Goal: Browse casually: Explore the website without a specific task or goal

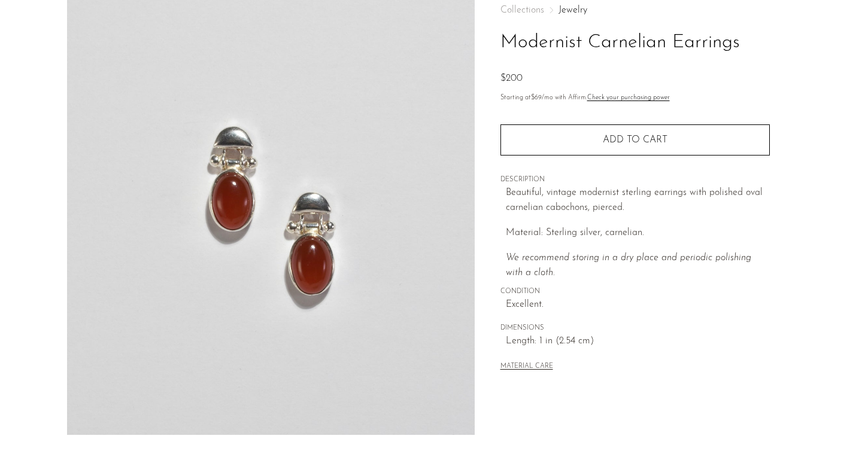
scroll to position [118, 0]
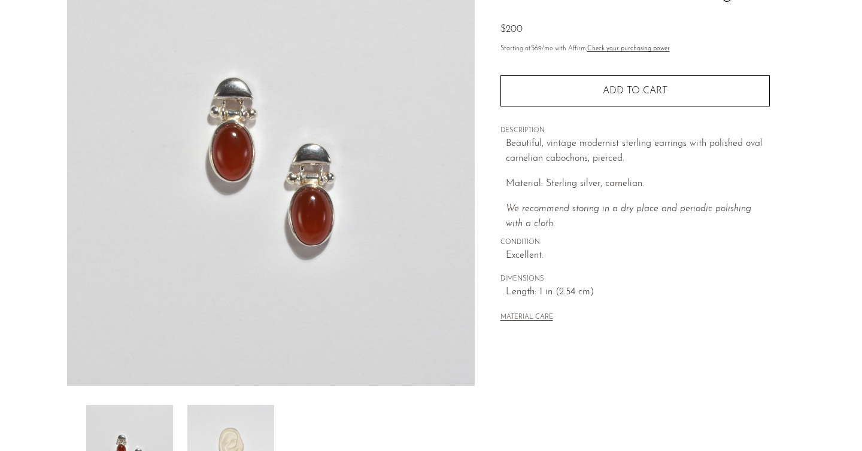
click at [234, 436] on img at bounding box center [230, 453] width 87 height 96
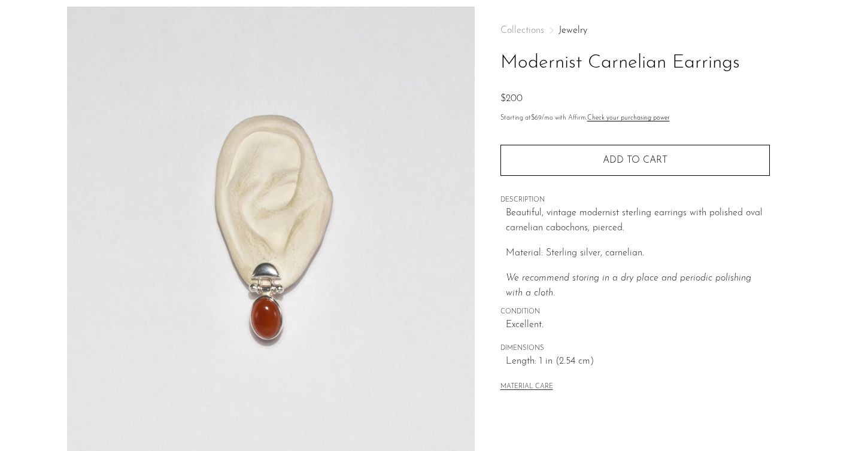
scroll to position [0, 0]
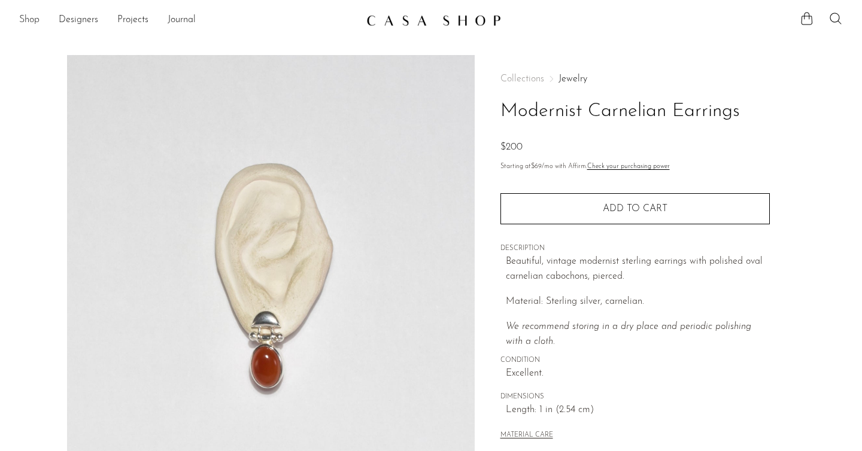
click at [29, 23] on link "Shop" at bounding box center [29, 21] width 20 height 16
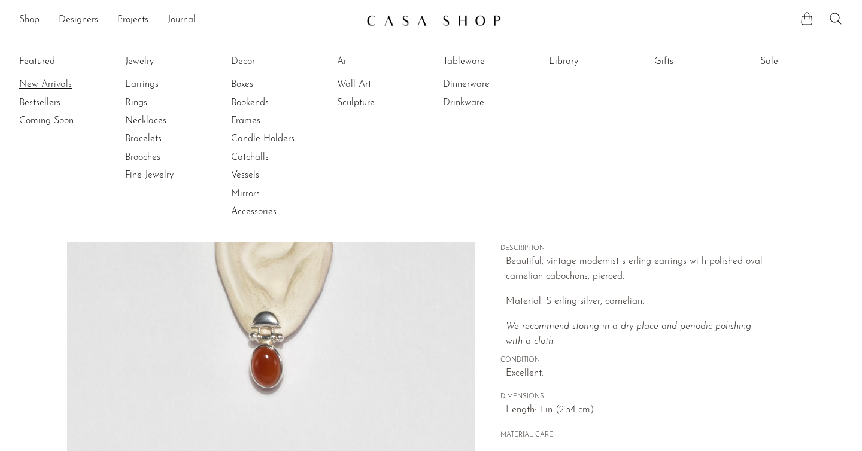
click at [50, 80] on link "New Arrivals" at bounding box center [64, 84] width 90 height 13
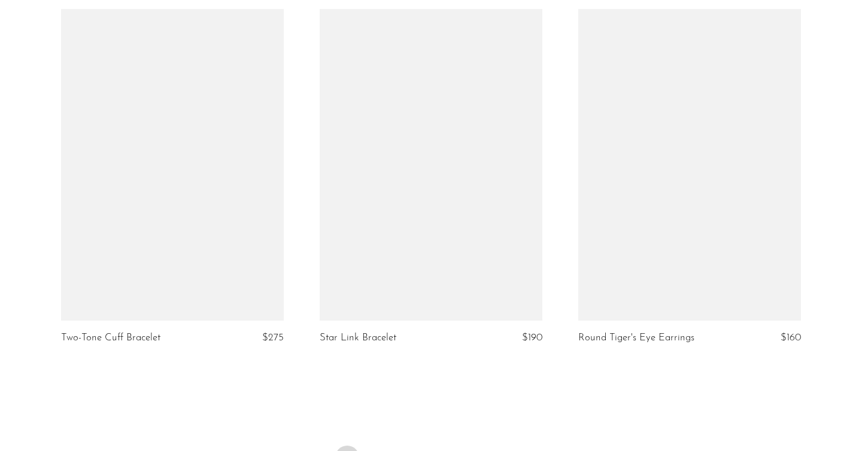
scroll to position [4247, 0]
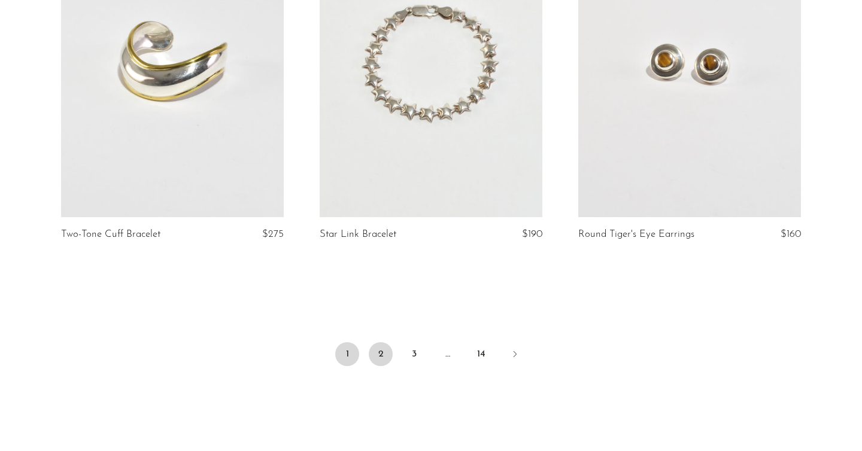
click at [378, 366] on link "2" at bounding box center [381, 354] width 24 height 24
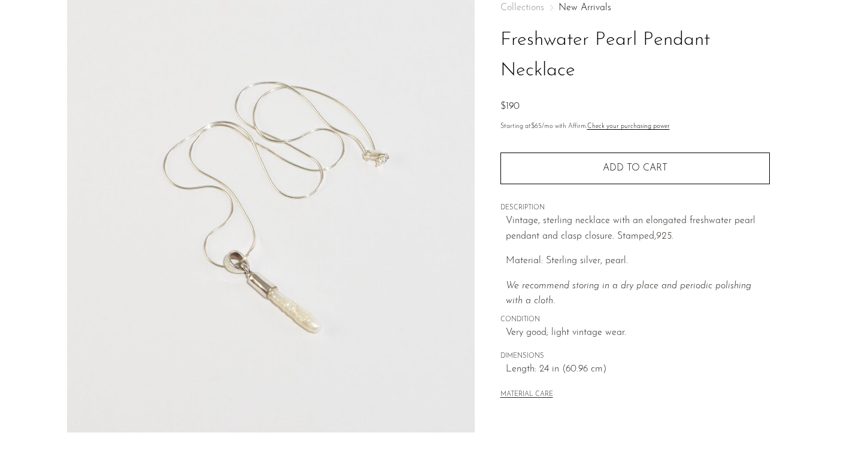
scroll to position [73, 0]
click at [291, 300] on img at bounding box center [270, 206] width 407 height 449
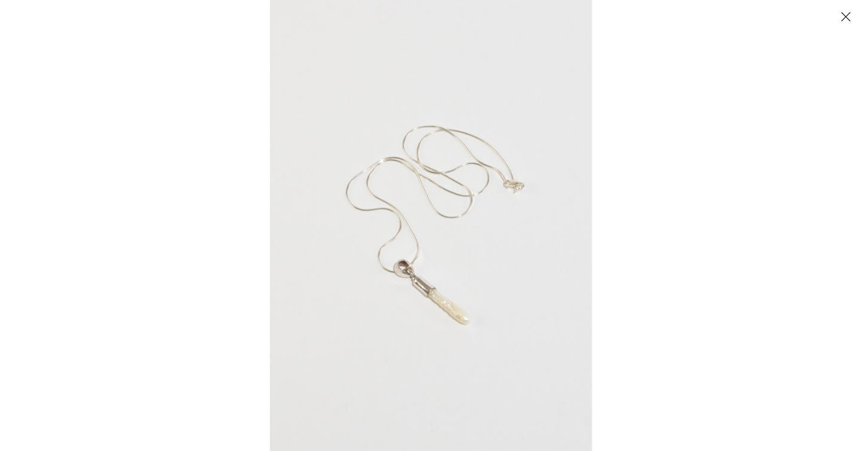
click at [443, 285] on img at bounding box center [431, 225] width 322 height 451
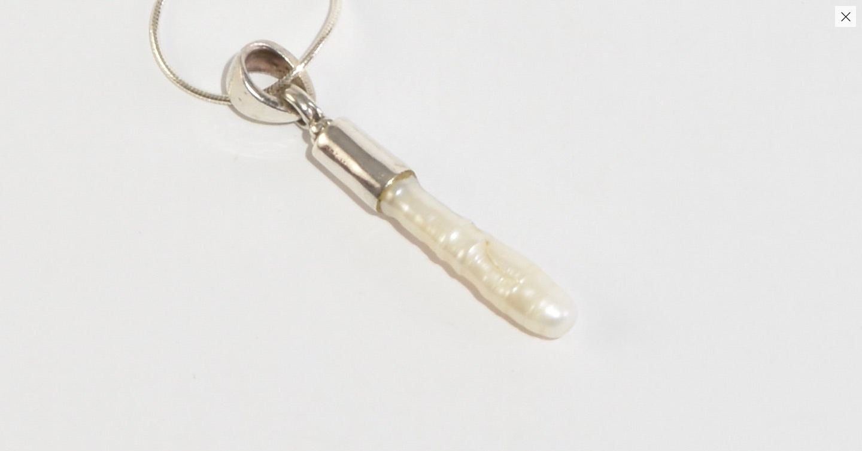
drag, startPoint x: 443, startPoint y: 285, endPoint x: 445, endPoint y: 152, distance: 132.8
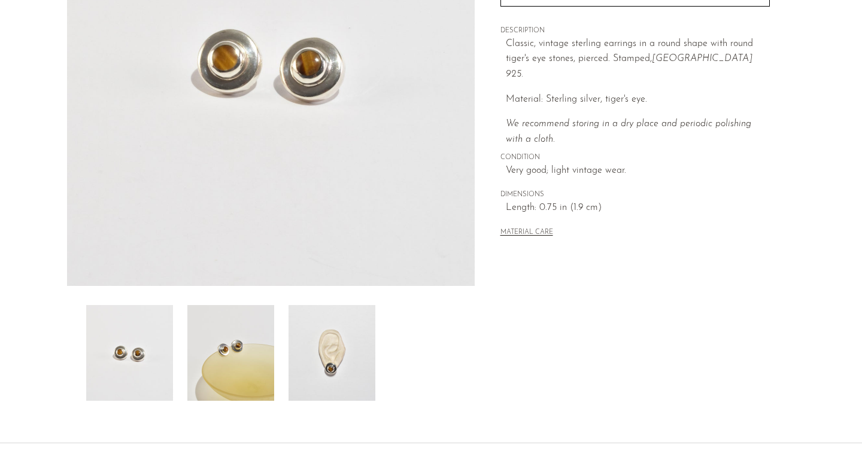
scroll to position [297, 0]
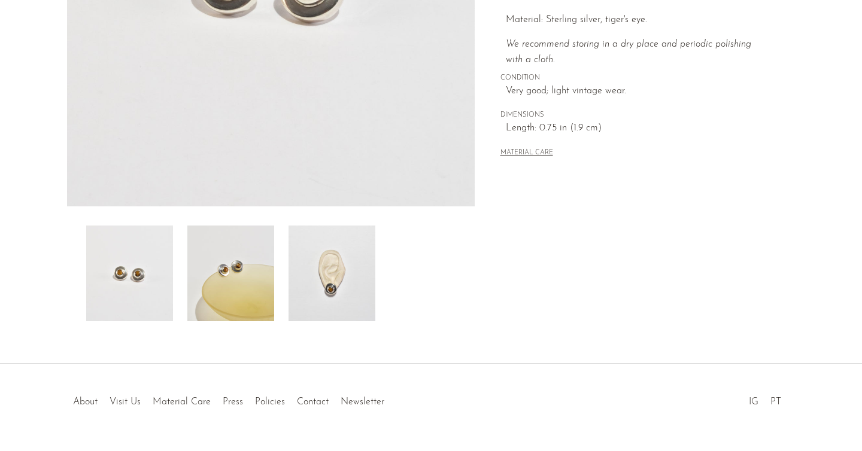
click at [242, 276] on img at bounding box center [230, 274] width 87 height 96
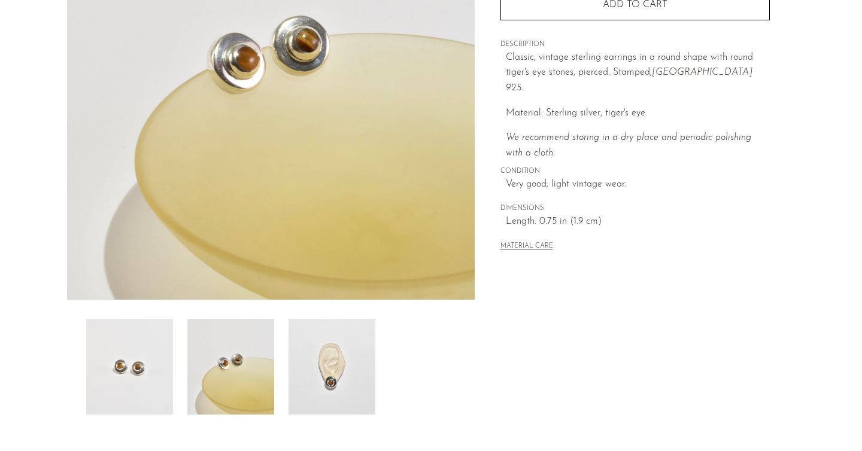
scroll to position [73, 0]
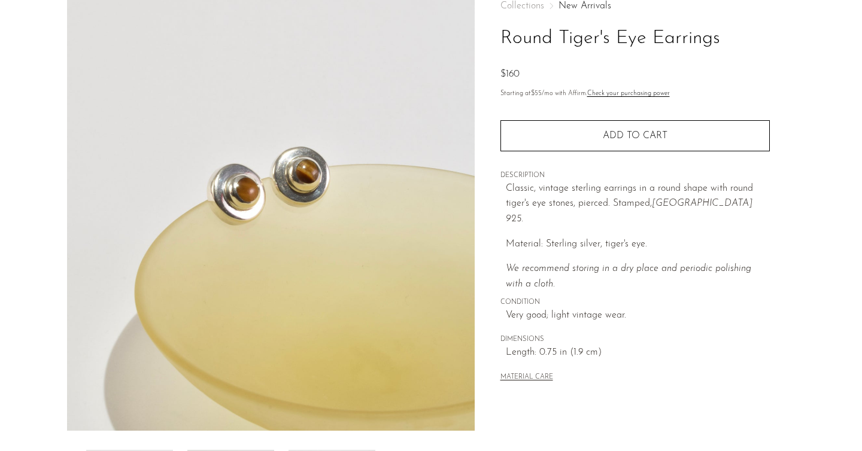
click at [273, 220] on img at bounding box center [270, 206] width 407 height 449
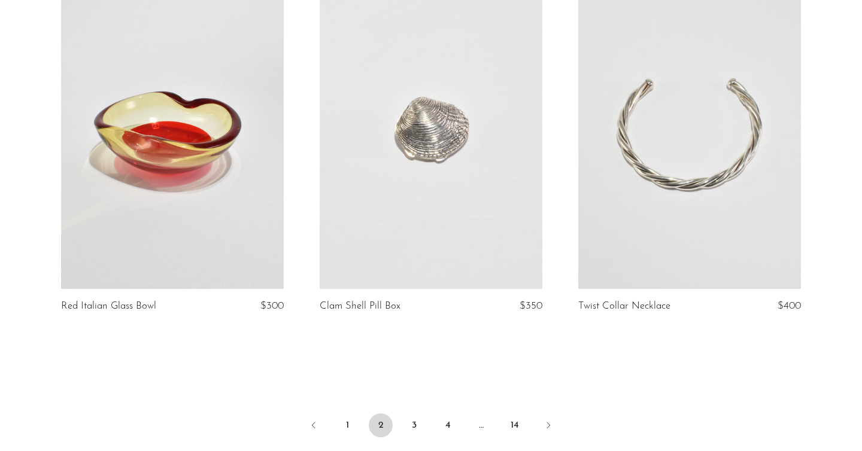
scroll to position [4334, 0]
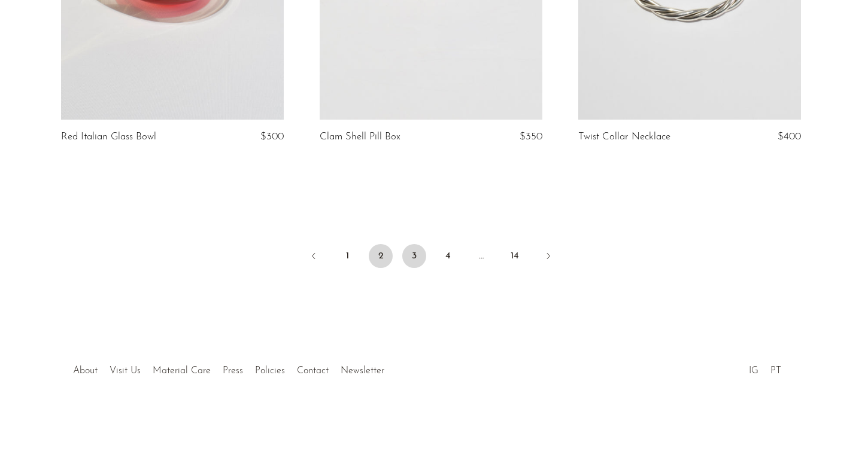
click at [407, 258] on link "3" at bounding box center [414, 256] width 24 height 24
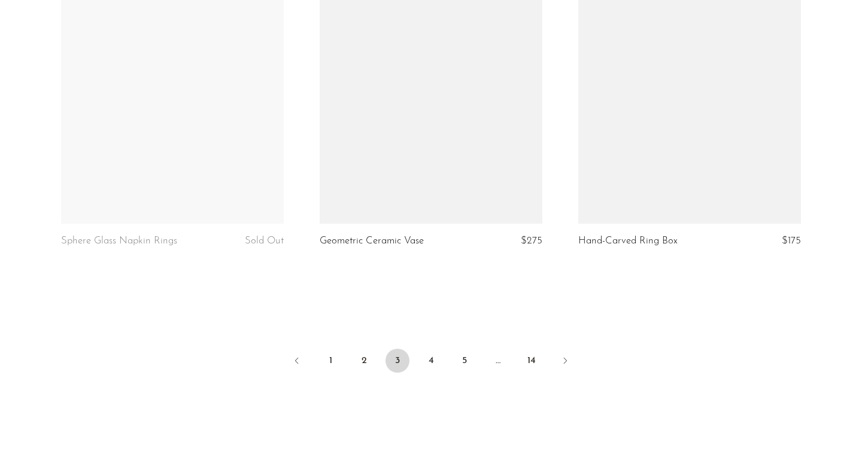
scroll to position [4345, 0]
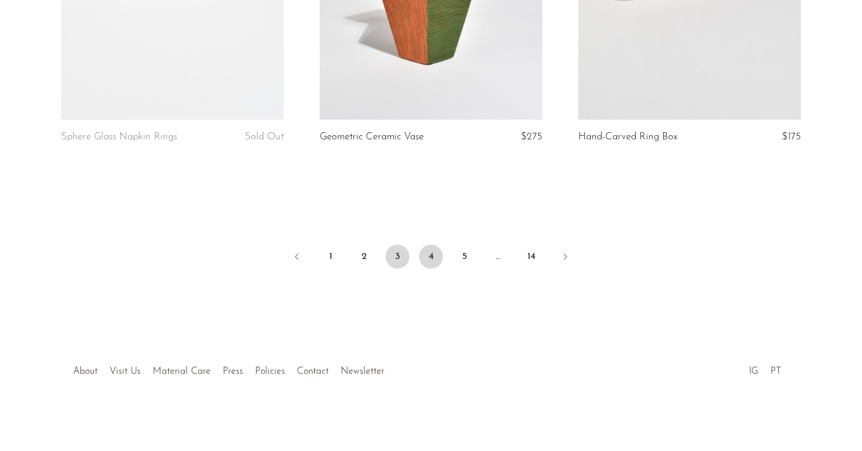
click at [437, 251] on link "4" at bounding box center [431, 257] width 24 height 24
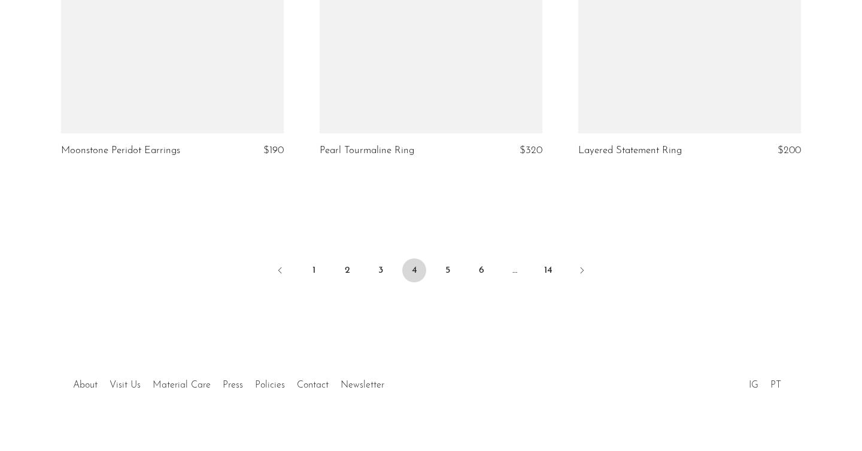
scroll to position [4356, 0]
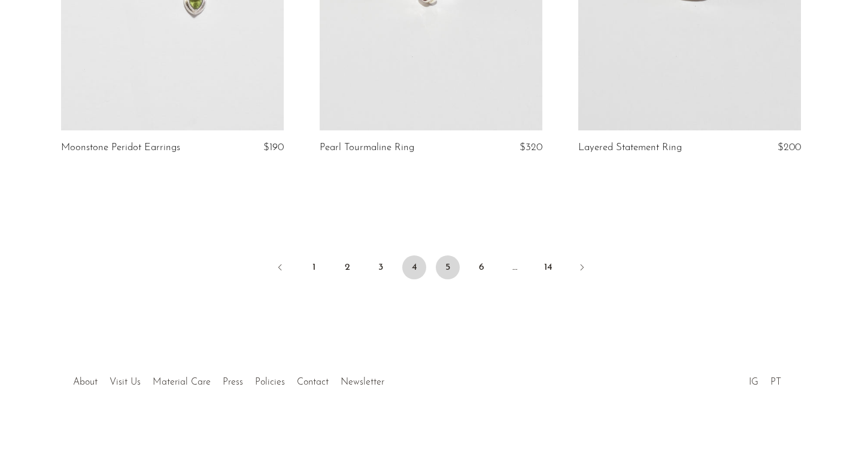
click at [445, 255] on link "5" at bounding box center [448, 267] width 24 height 24
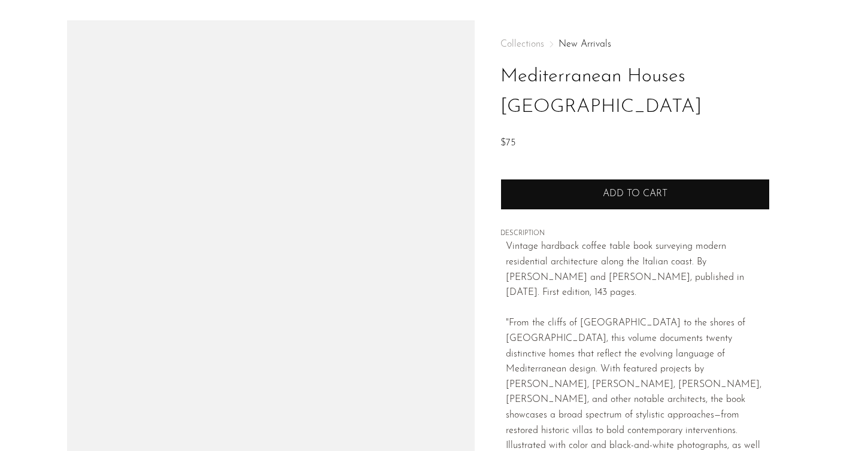
scroll to position [83, 0]
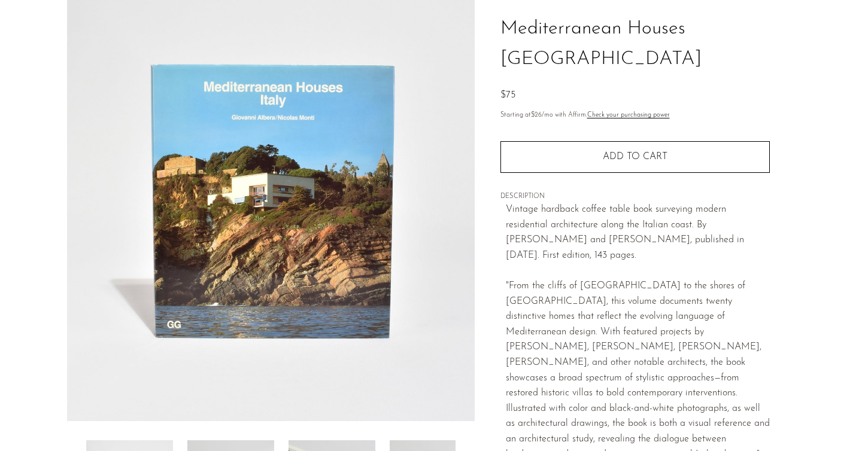
click at [387, 238] on img at bounding box center [270, 196] width 407 height 449
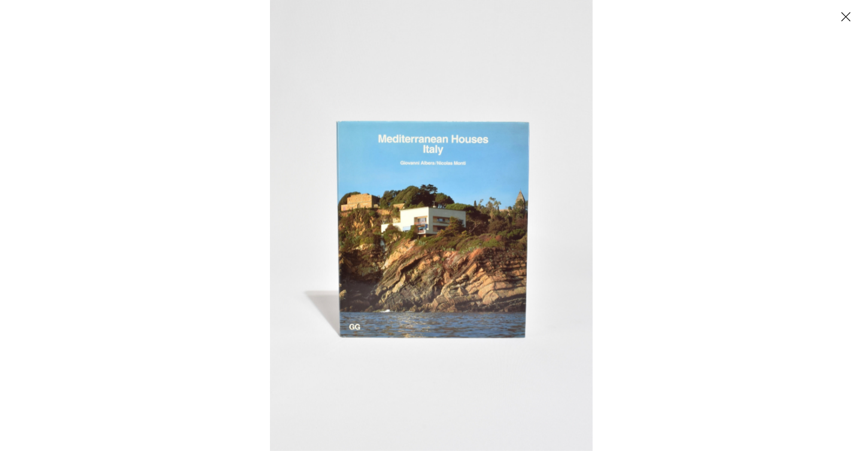
click at [839, 25] on button "Close" at bounding box center [845, 16] width 21 height 21
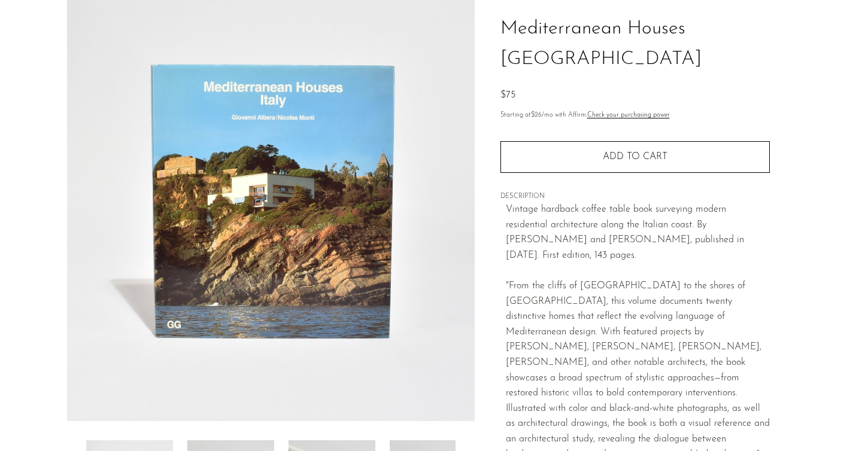
scroll to position [304, 0]
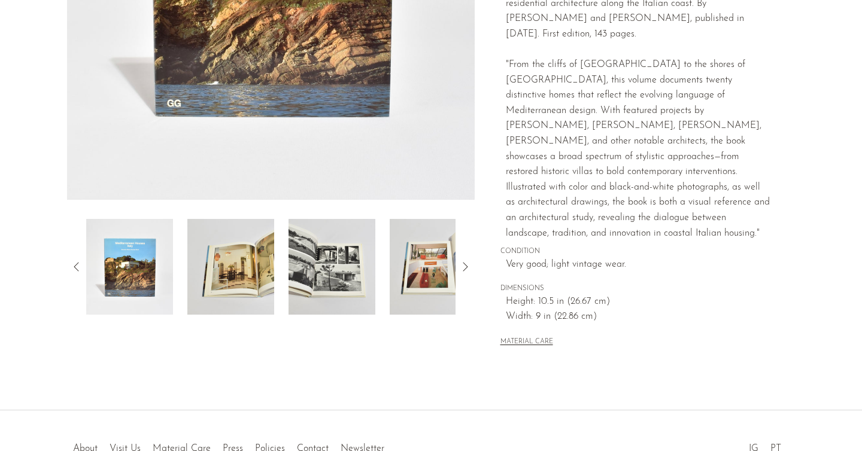
click at [185, 272] on div at bounding box center [270, 267] width 369 height 96
click at [245, 273] on img at bounding box center [230, 267] width 87 height 96
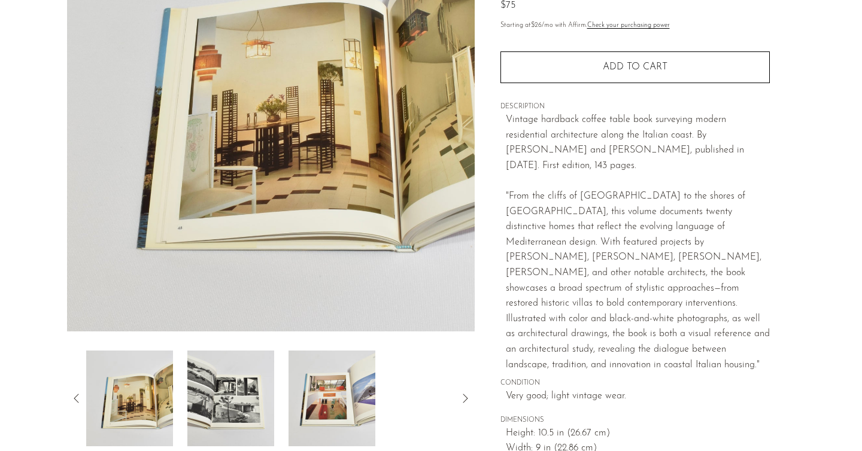
scroll to position [171, 0]
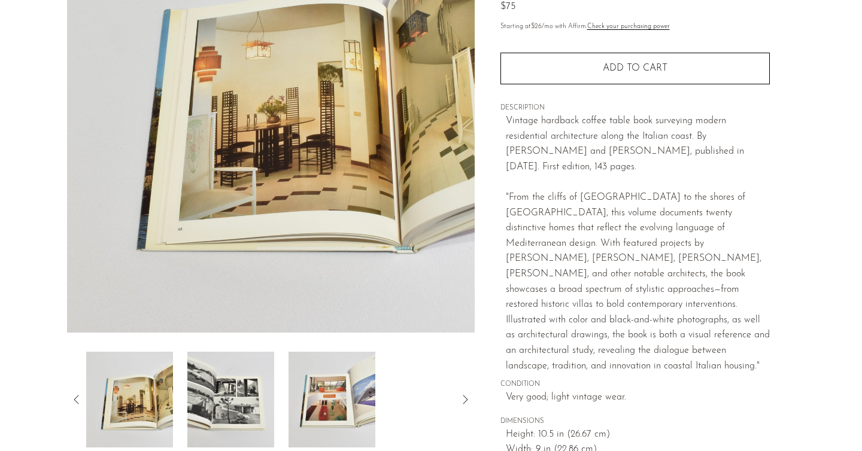
click at [200, 380] on img at bounding box center [230, 400] width 87 height 96
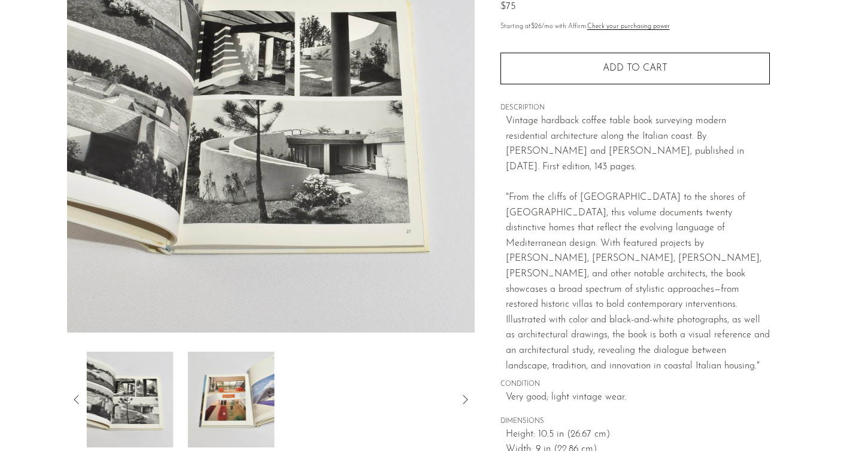
click at [223, 390] on img at bounding box center [231, 400] width 87 height 96
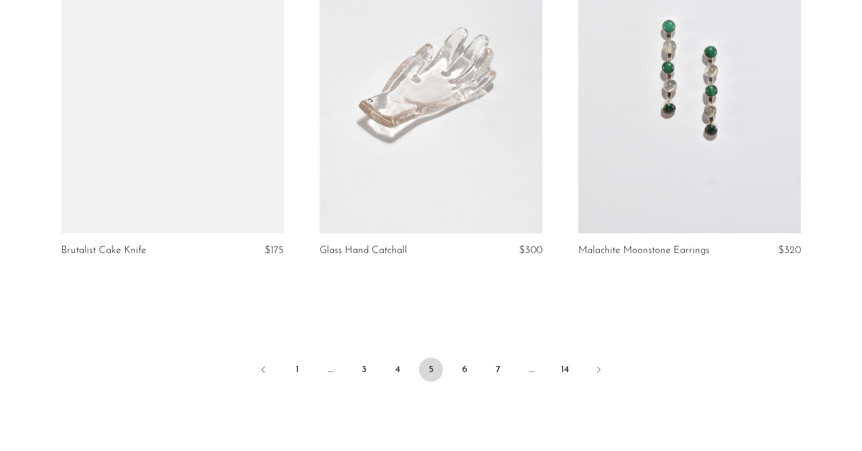
scroll to position [4334, 0]
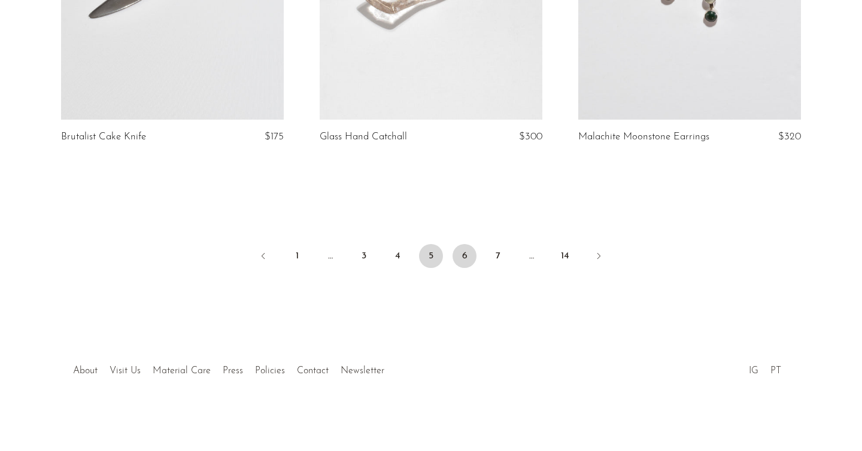
click at [465, 251] on link "6" at bounding box center [464, 256] width 24 height 24
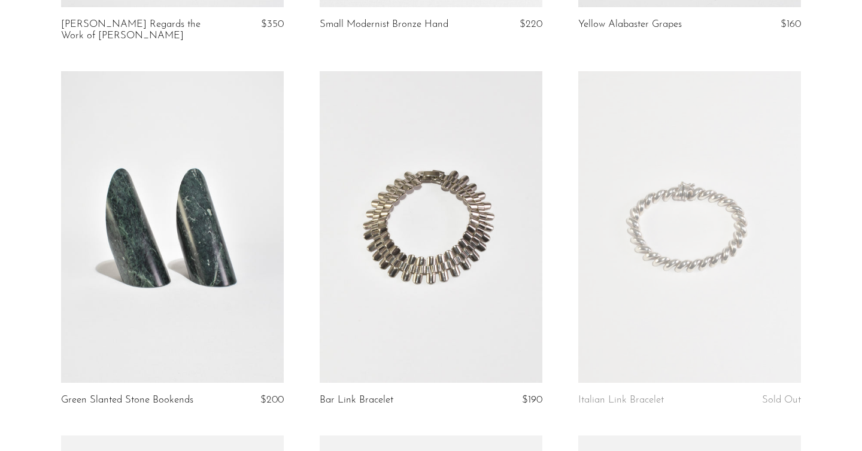
scroll to position [1534, 0]
